Goal: Find specific page/section: Find specific page/section

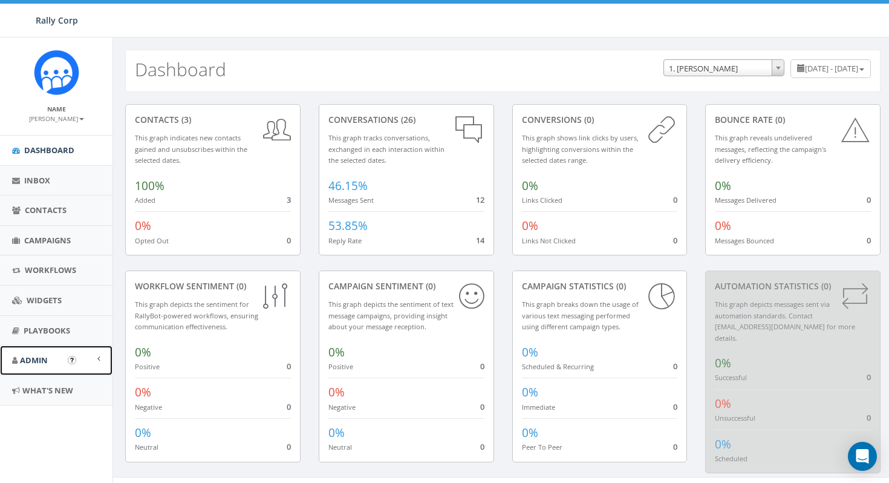
click at [56, 364] on link "Admin" at bounding box center [56, 361] width 113 height 30
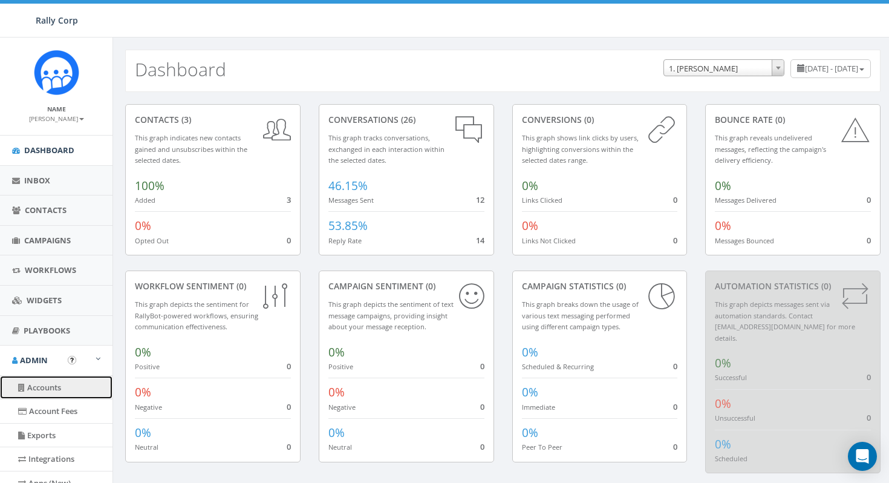
click at [52, 379] on link "Accounts" at bounding box center [56, 388] width 113 height 24
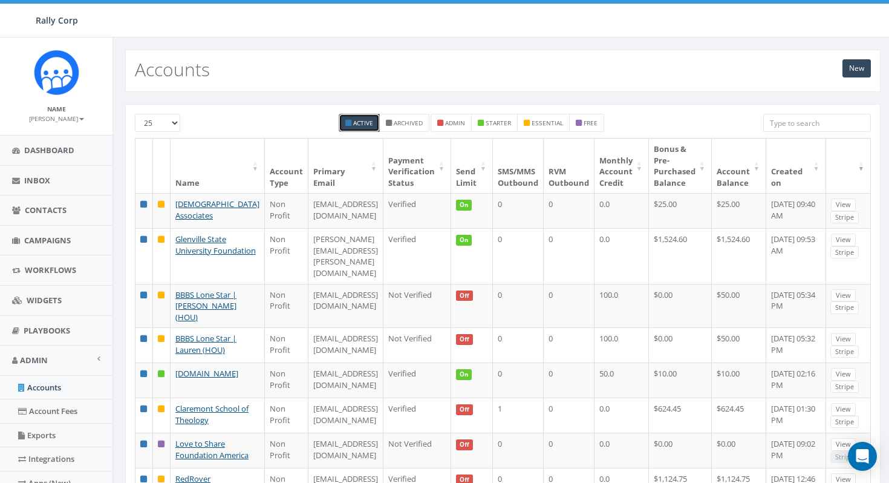
click at [791, 120] on input "search" at bounding box center [818, 123] width 108 height 18
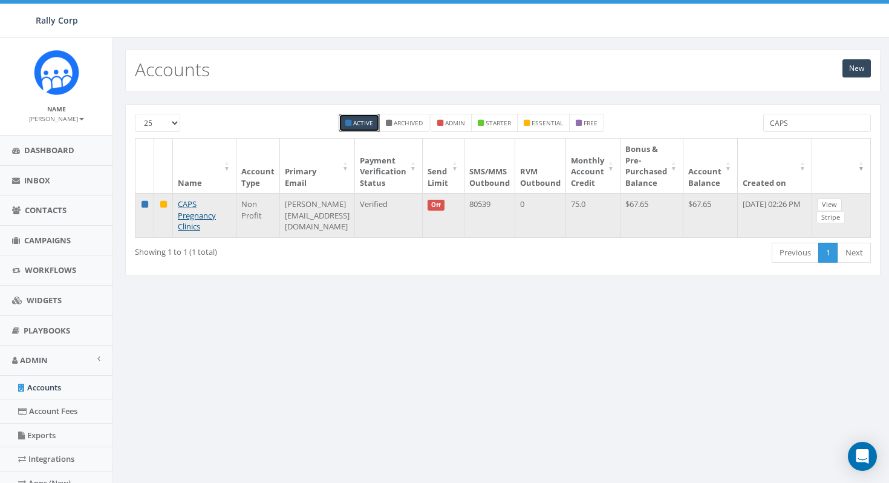
type input "CAPS"
click at [830, 205] on link "View" at bounding box center [829, 204] width 25 height 13
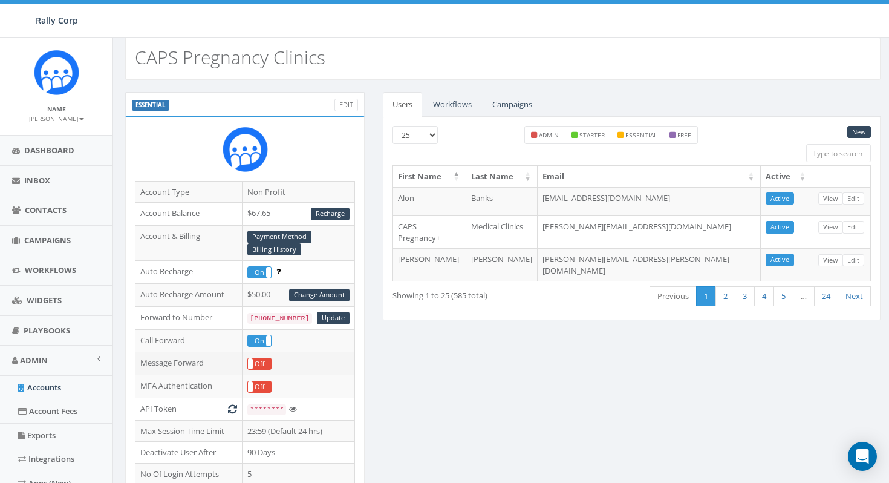
scroll to position [11, 0]
